Goal: Task Accomplishment & Management: Manage account settings

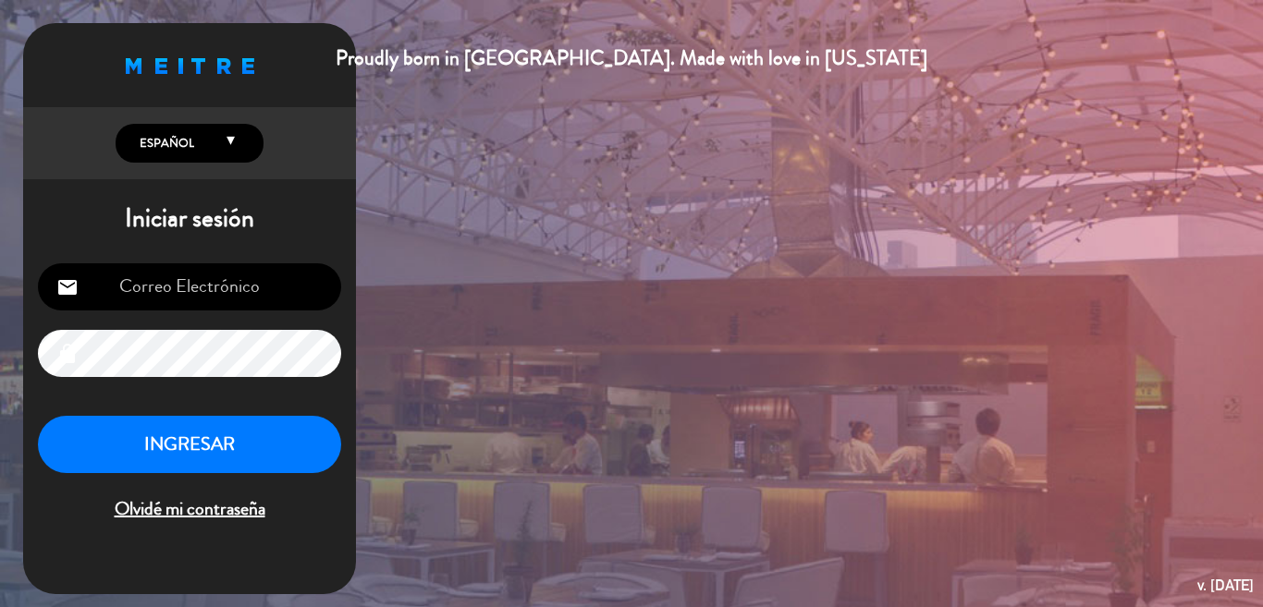
type input "[EMAIL_ADDRESS][DOMAIN_NAME]"
click at [196, 435] on button "INGRESAR" at bounding box center [189, 445] width 303 height 58
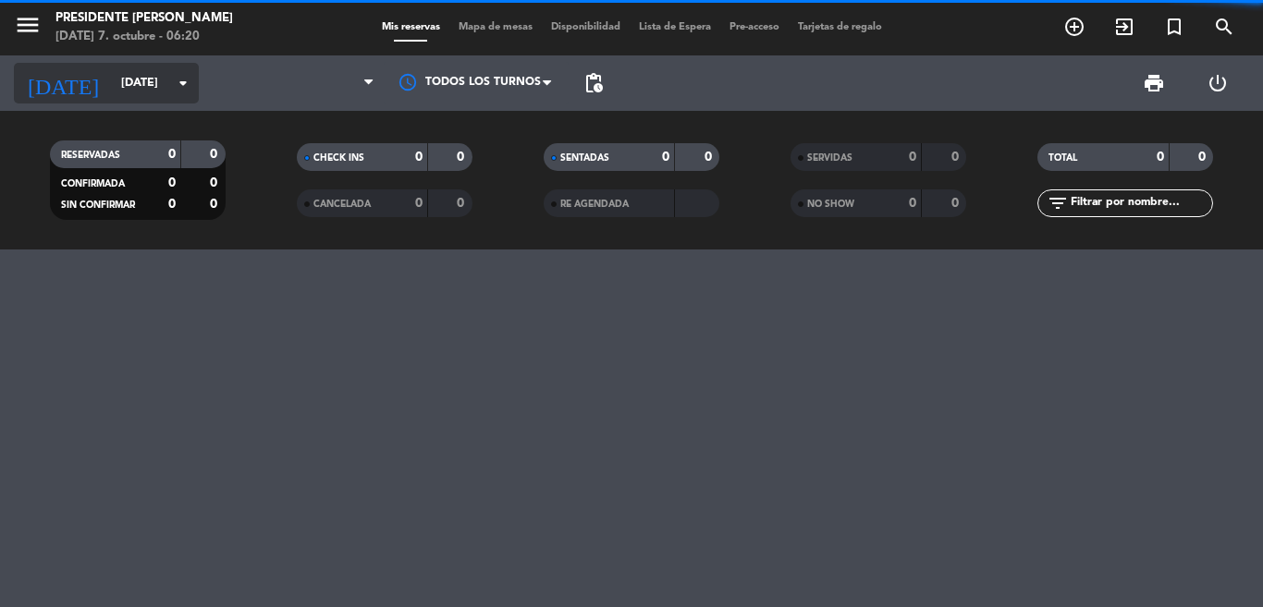
click at [173, 75] on icon "arrow_drop_down" at bounding box center [183, 83] width 22 height 22
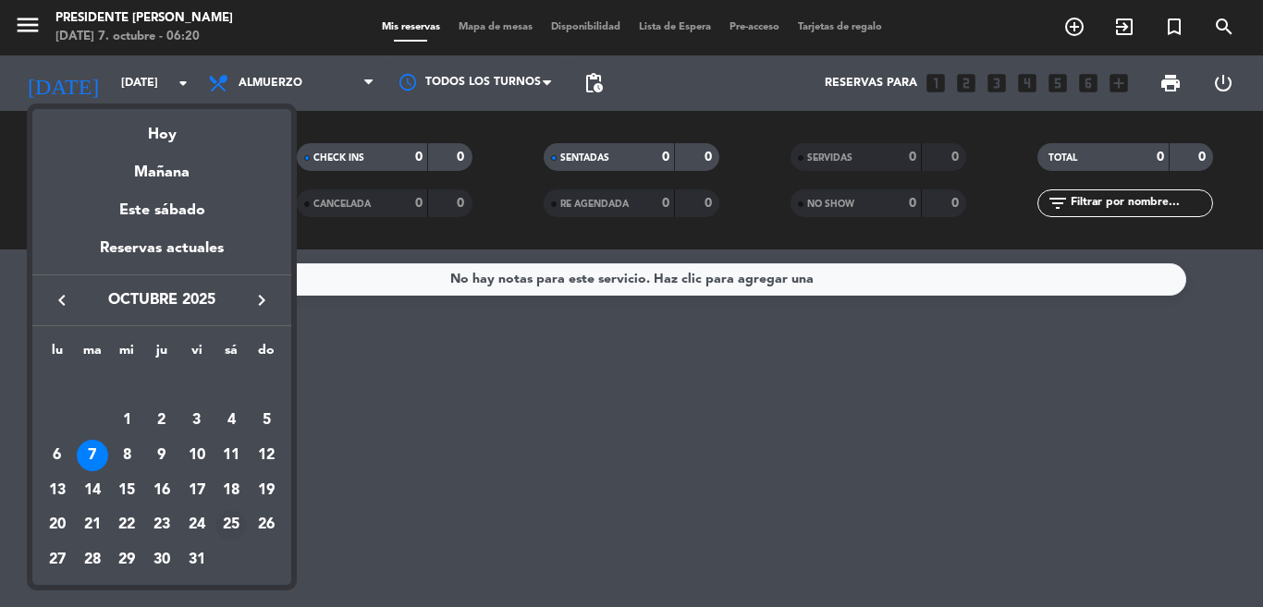
click at [231, 524] on div "25" at bounding box center [230, 525] width 31 height 31
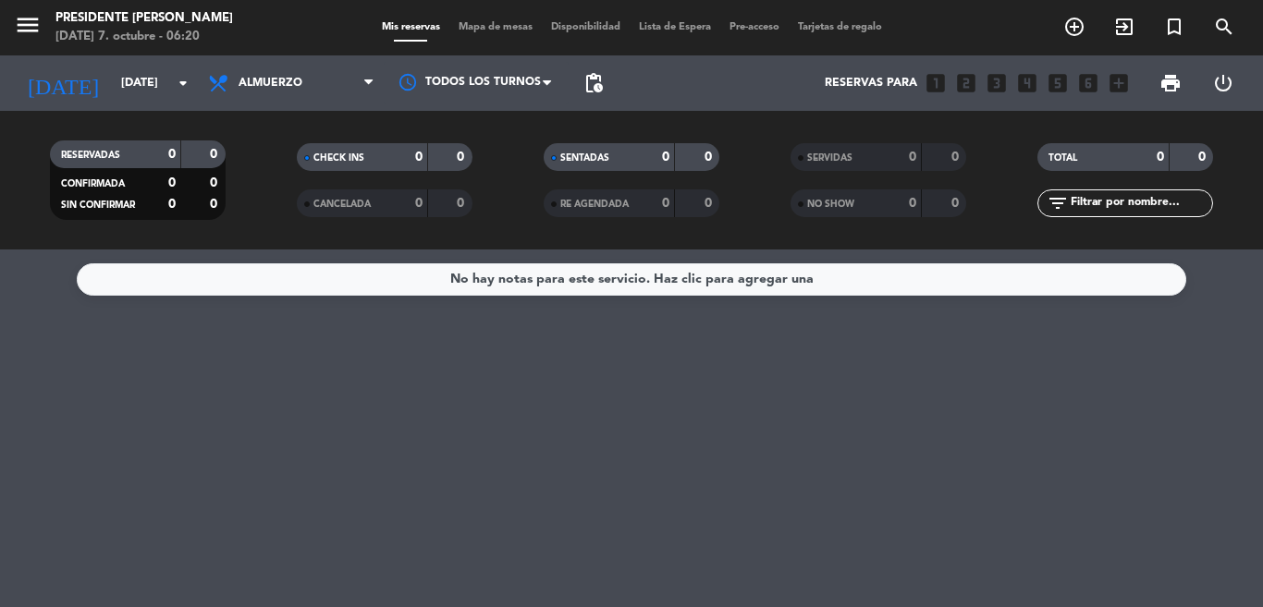
type input "[DATE]"
click at [279, 87] on span "Almuerzo" at bounding box center [271, 83] width 64 height 13
click at [322, 202] on div "menu Presidente Bar Recoleta [DATE] 7. octubre - 06:20 Mis reservas Mapa de mes…" at bounding box center [631, 125] width 1263 height 250
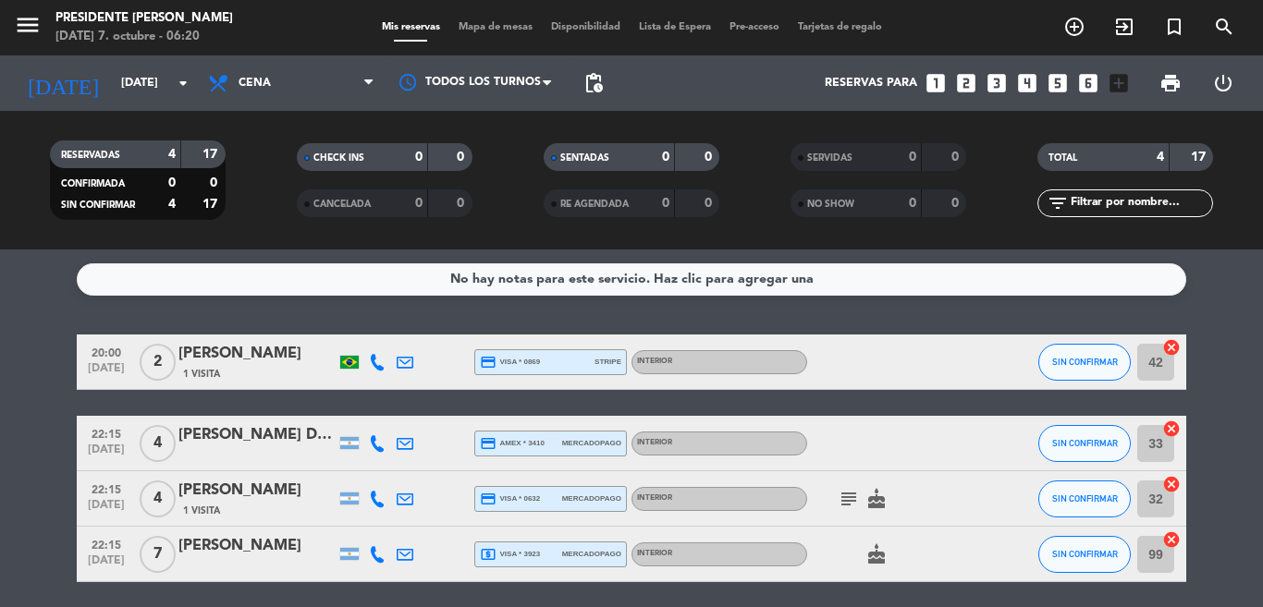
click at [841, 497] on icon "subject" at bounding box center [849, 499] width 22 height 22
click at [595, 82] on span "pending_actions" at bounding box center [594, 83] width 22 height 22
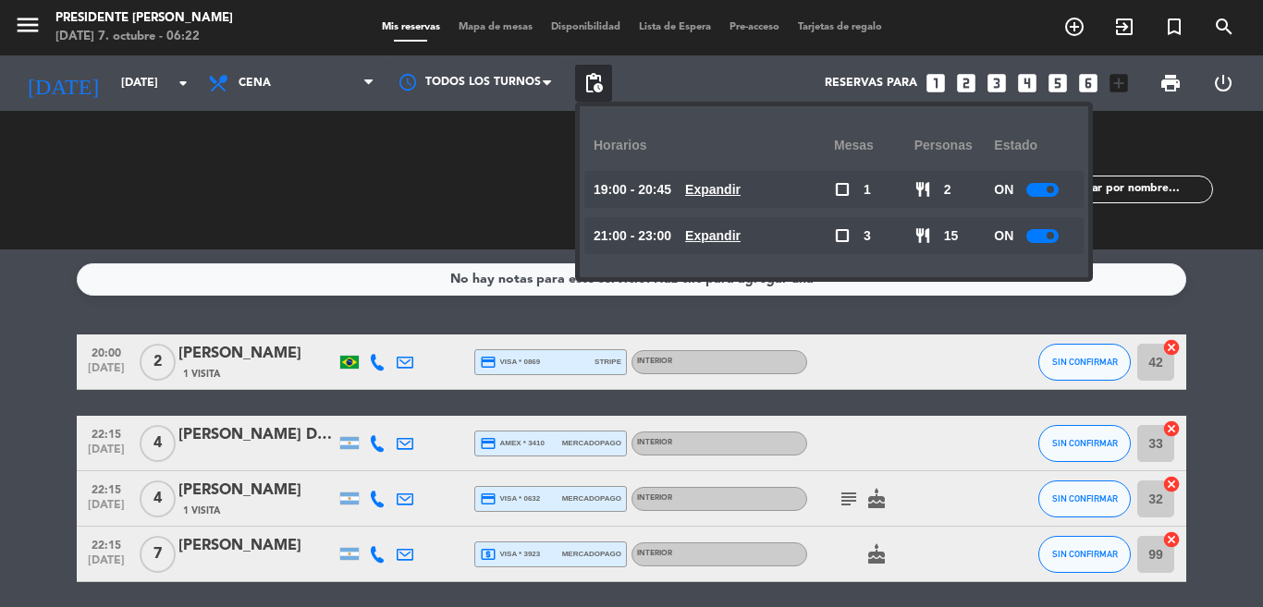
click at [1038, 189] on div at bounding box center [1042, 190] width 32 height 14
click at [1044, 237] on div at bounding box center [1042, 236] width 32 height 14
click at [374, 238] on div "RESERVADAS 4 17 CONFIRMADA 0 0 SIN CONFIRMAR 4 17 CHECK INS 0 0 CANCELADA 0 0 S…" at bounding box center [631, 180] width 1263 height 139
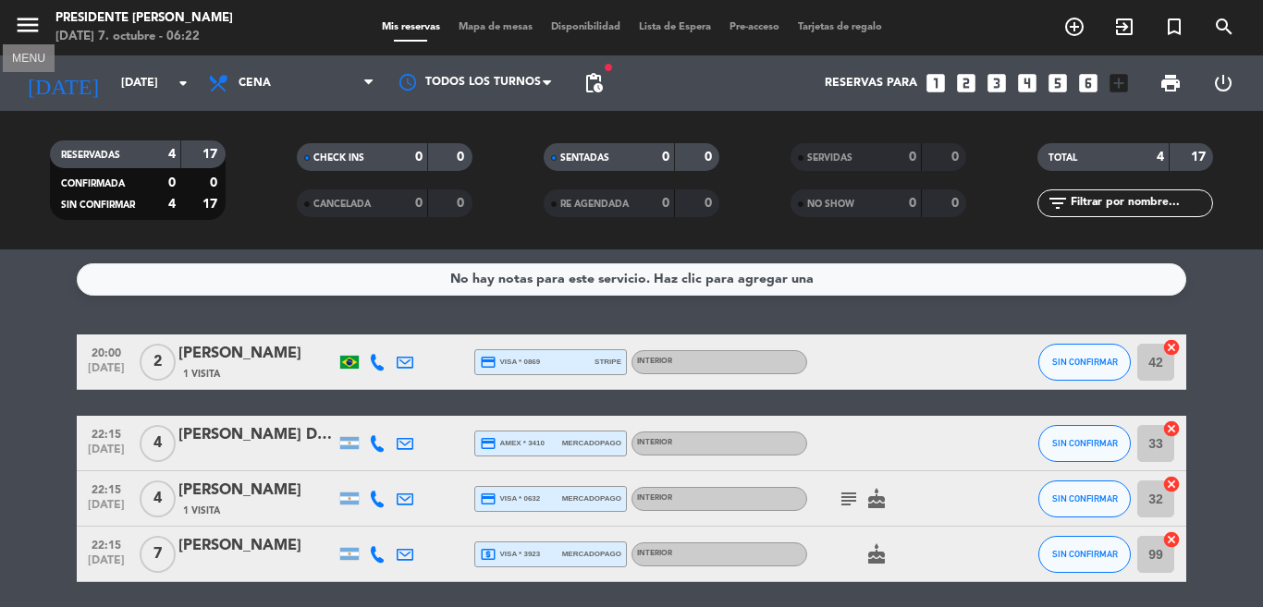
click at [19, 28] on icon "menu" at bounding box center [28, 25] width 28 height 28
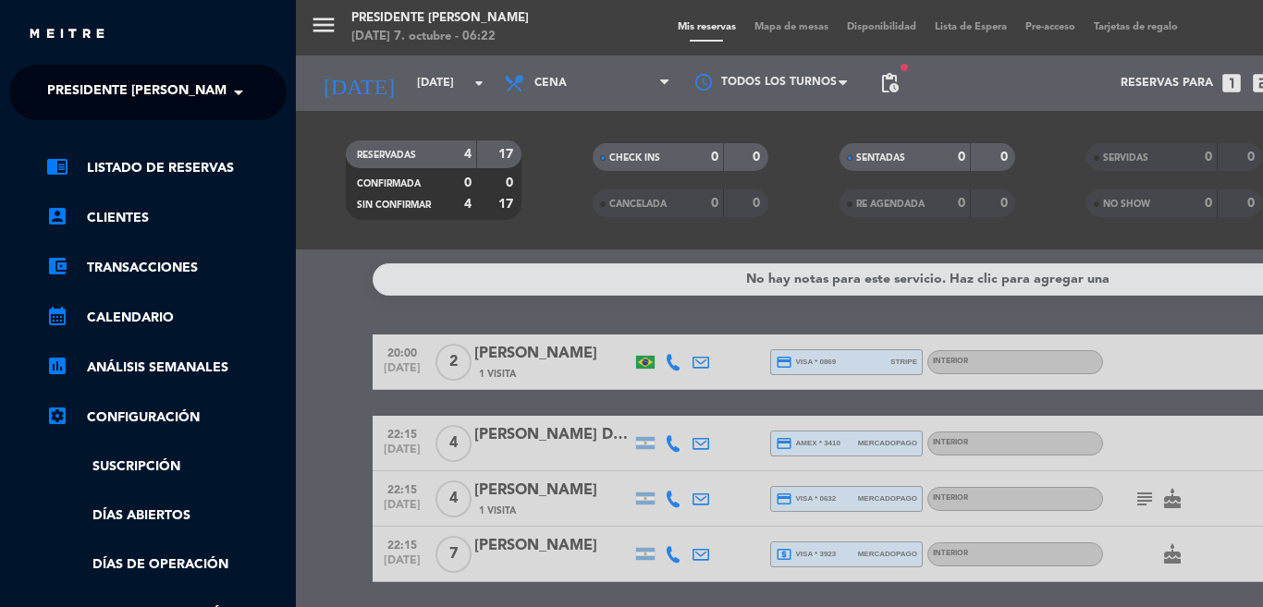
click at [143, 83] on span "Presidente [PERSON_NAME]" at bounding box center [142, 92] width 191 height 39
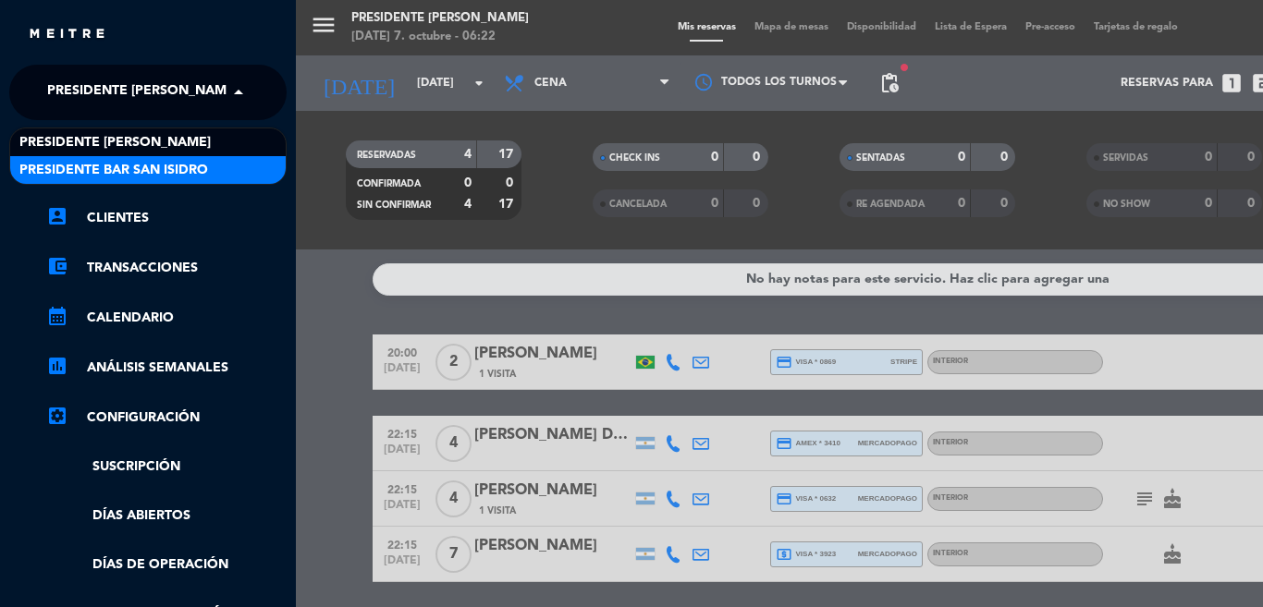
click at [159, 178] on span "Presidente Bar San Isidro" at bounding box center [113, 170] width 189 height 21
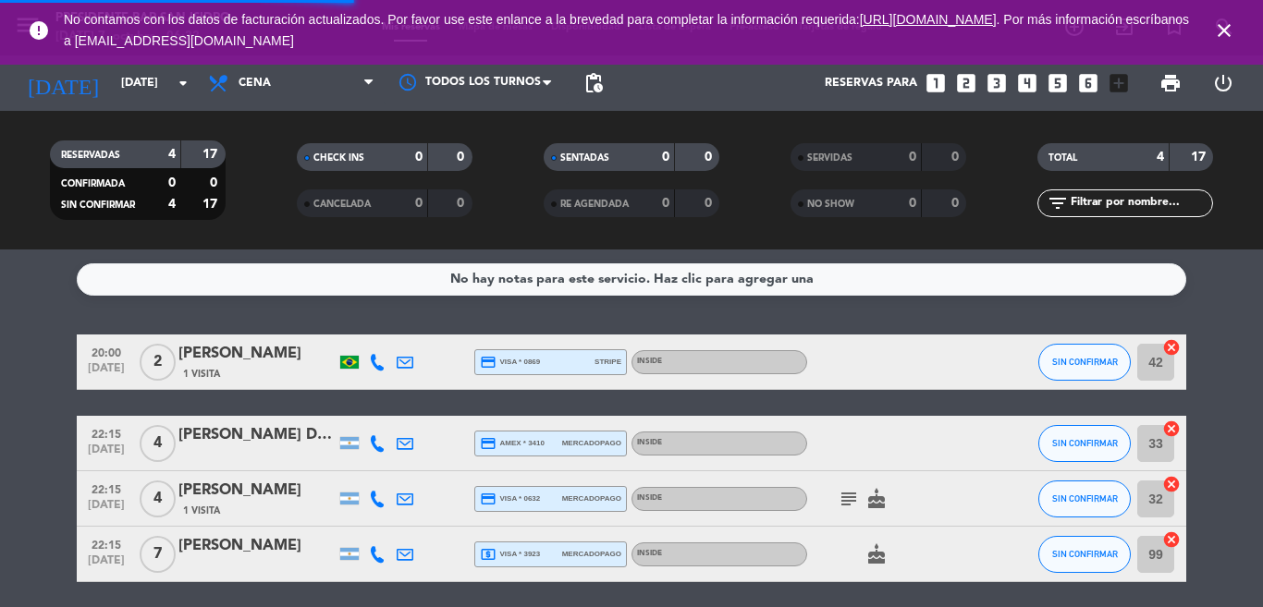
click at [1221, 31] on icon "close" at bounding box center [1224, 30] width 22 height 22
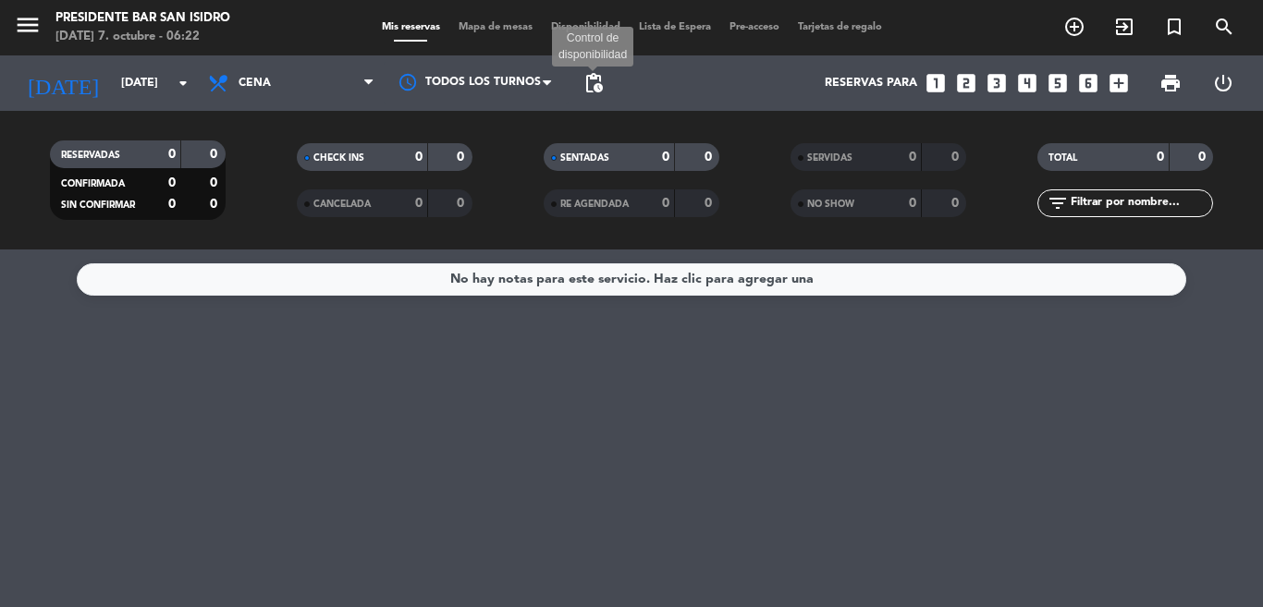
click at [594, 87] on span "pending_actions" at bounding box center [594, 83] width 22 height 22
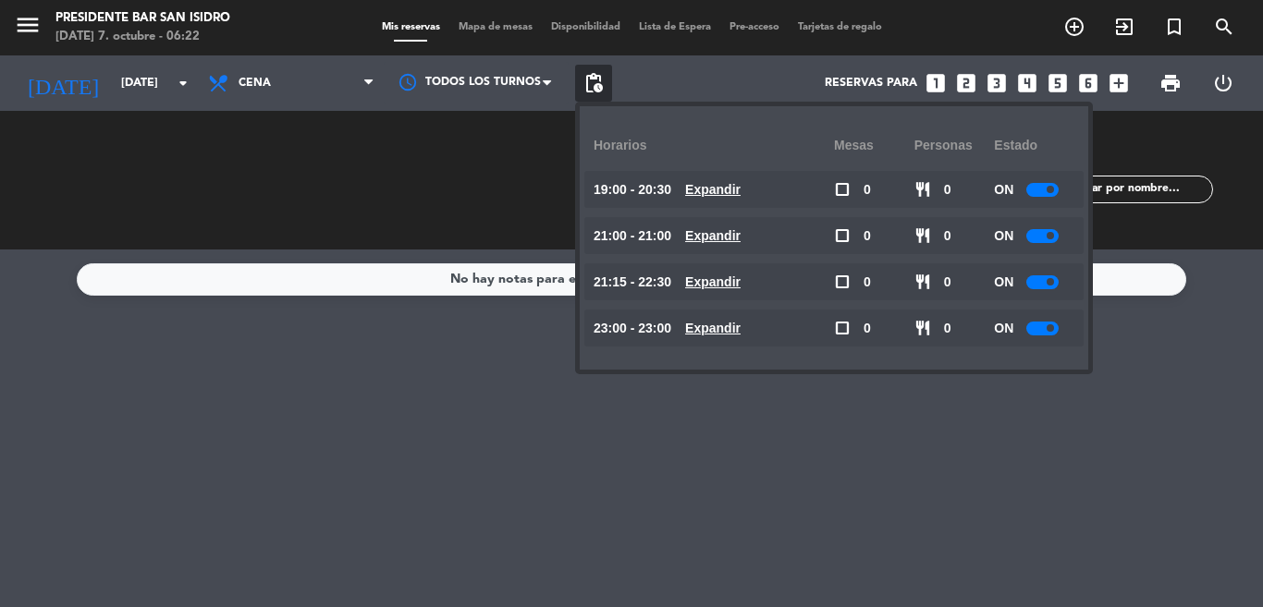
click at [1044, 196] on div at bounding box center [1042, 190] width 32 height 14
click at [1043, 231] on div at bounding box center [1042, 236] width 32 height 14
click at [1043, 236] on div at bounding box center [1042, 236] width 32 height 14
click at [1041, 288] on div at bounding box center [1042, 283] width 32 height 14
click at [1042, 288] on div at bounding box center [1042, 283] width 32 height 14
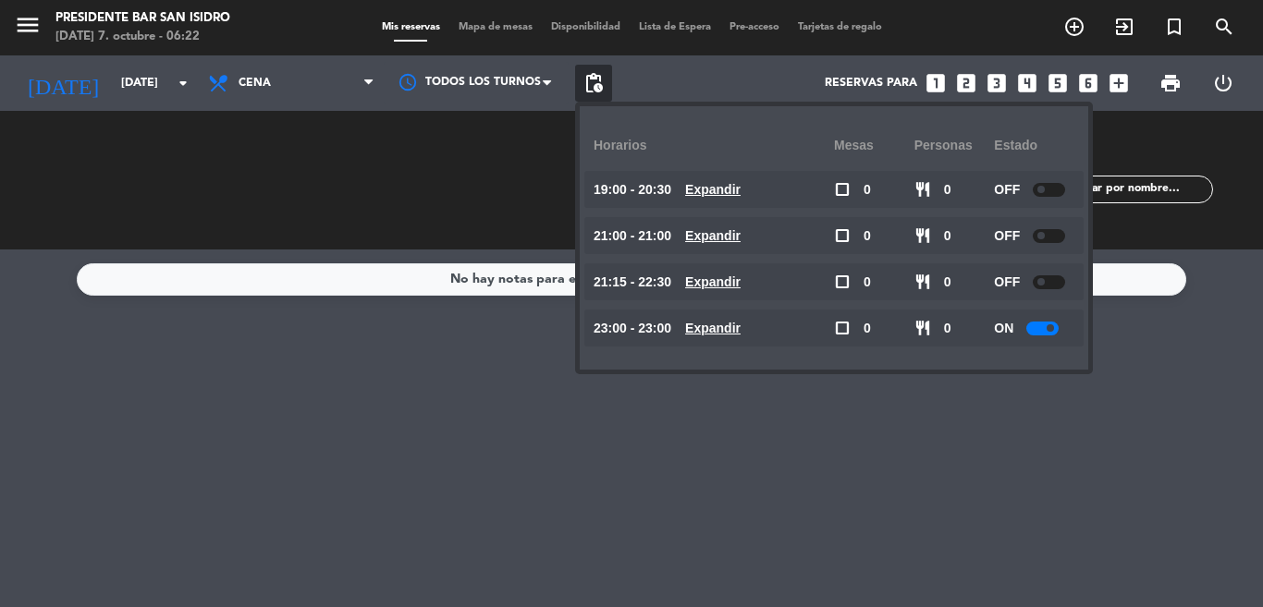
click at [1039, 325] on div at bounding box center [1042, 329] width 32 height 14
click at [595, 413] on div "No hay notas para este servicio. Haz clic para agregar una" at bounding box center [631, 429] width 1263 height 358
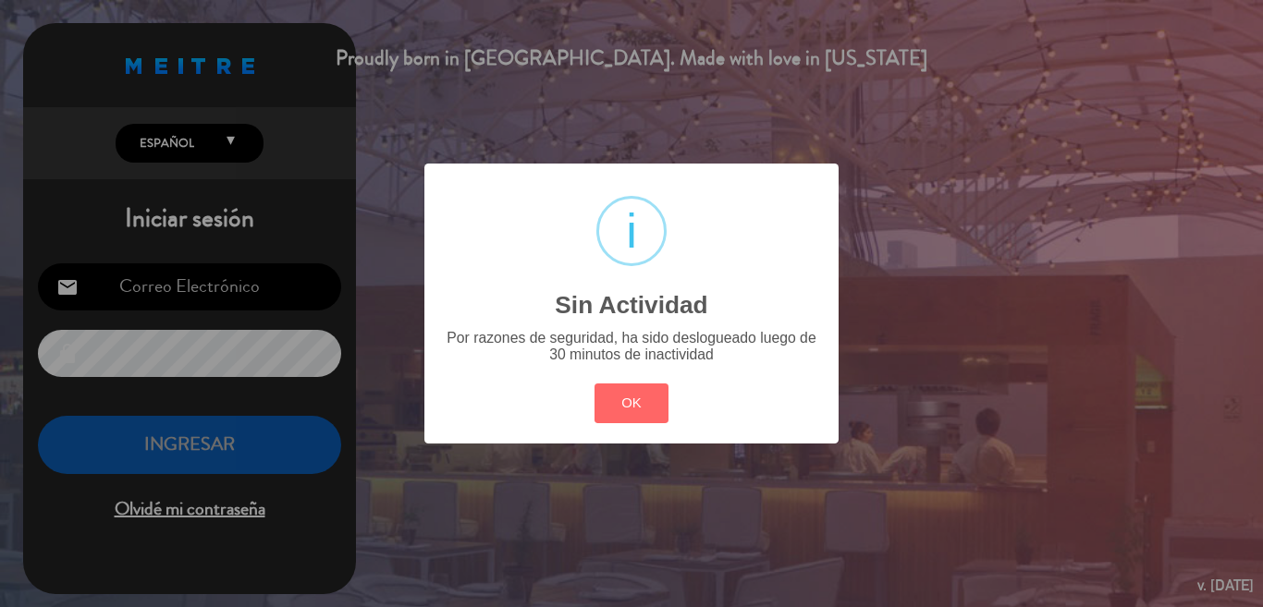
type input "[EMAIL_ADDRESS][DOMAIN_NAME]"
